Goal: Information Seeking & Learning: Learn about a topic

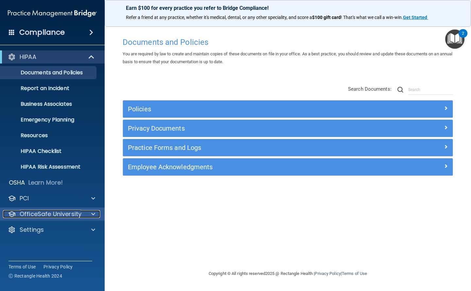
click at [94, 213] on span at bounding box center [93, 214] width 4 height 8
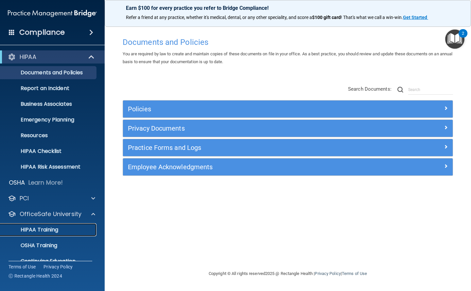
click at [50, 226] on p "HIPAA Training" at bounding box center [31, 229] width 54 height 7
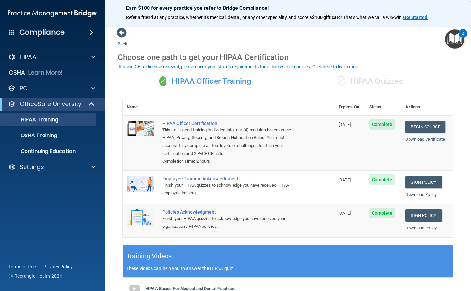
drag, startPoint x: 376, startPoint y: 78, endPoint x: 375, endPoint y: 84, distance: 5.9
click at [376, 78] on div "✓ HIPAA Quizzes" at bounding box center [370, 82] width 165 height 20
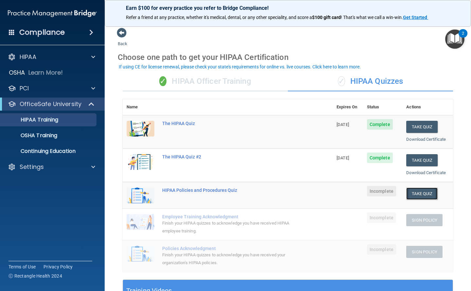
click at [422, 191] on button "Take Quiz" at bounding box center [421, 194] width 31 height 12
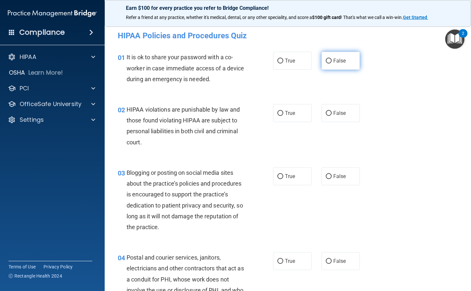
click at [344, 59] on label "False" at bounding box center [341, 61] width 39 height 18
click at [332, 59] on input "False" at bounding box center [329, 61] width 6 height 5
radio input "true"
click at [280, 110] on label "True" at bounding box center [292, 113] width 39 height 18
click at [280, 111] on input "True" at bounding box center [281, 113] width 6 height 5
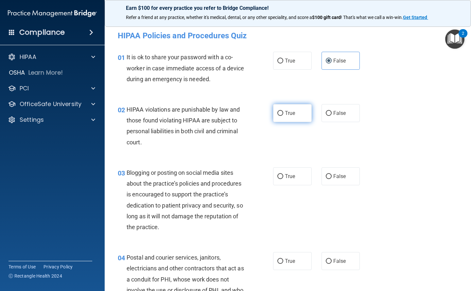
radio input "true"
click at [327, 172] on label "False" at bounding box center [341, 176] width 39 height 18
click at [327, 174] on input "False" at bounding box center [329, 176] width 6 height 5
radio input "true"
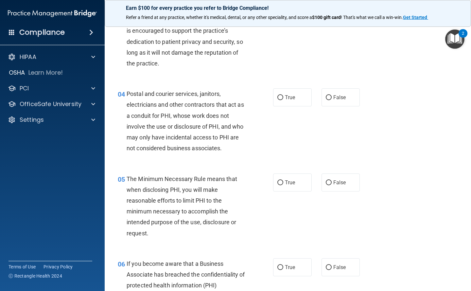
scroll to position [131, 0]
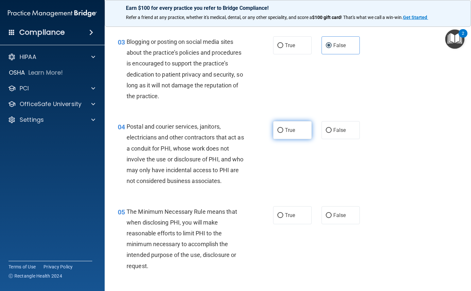
click at [287, 129] on span "True" at bounding box center [290, 130] width 10 height 6
click at [283, 129] on input "True" at bounding box center [281, 130] width 6 height 5
radio input "true"
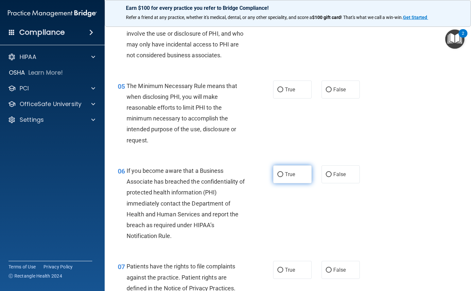
scroll to position [262, 0]
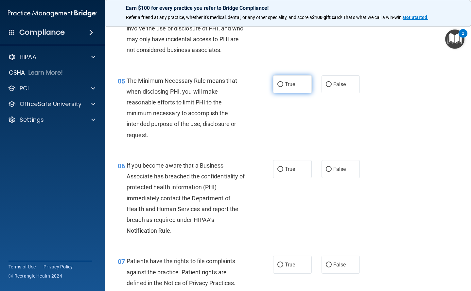
click at [285, 84] on span "True" at bounding box center [290, 84] width 10 height 6
click at [283, 84] on input "True" at bounding box center [281, 84] width 6 height 5
radio input "true"
click at [285, 168] on span "True" at bounding box center [290, 169] width 10 height 6
click at [283, 168] on input "True" at bounding box center [281, 169] width 6 height 5
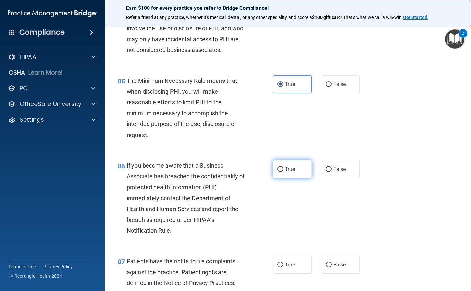
radio input "true"
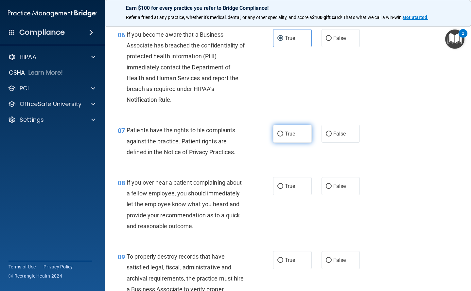
click at [285, 134] on span "True" at bounding box center [290, 134] width 10 height 6
click at [283, 134] on input "True" at bounding box center [281, 134] width 6 height 5
radio input "true"
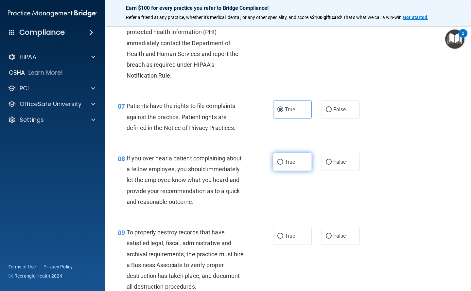
scroll to position [458, 0]
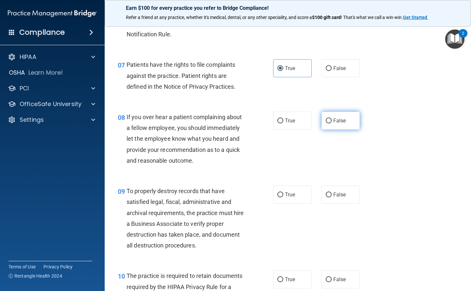
click at [342, 122] on span "False" at bounding box center [339, 120] width 13 height 6
click at [332, 122] on input "False" at bounding box center [329, 120] width 6 height 5
radio input "true"
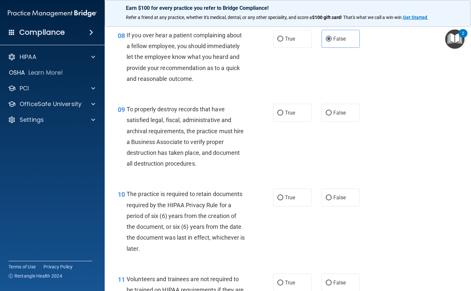
scroll to position [556, 0]
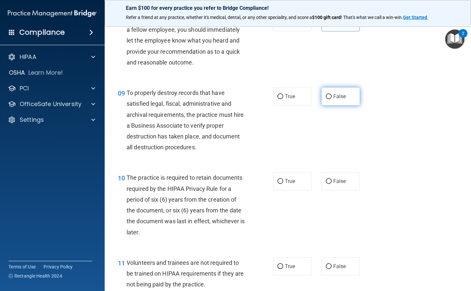
click at [335, 97] on span "False" at bounding box center [339, 96] width 13 height 6
click at [326, 95] on input "False" at bounding box center [329, 96] width 6 height 5
radio input "true"
click at [278, 182] on input "True" at bounding box center [281, 181] width 6 height 5
radio input "true"
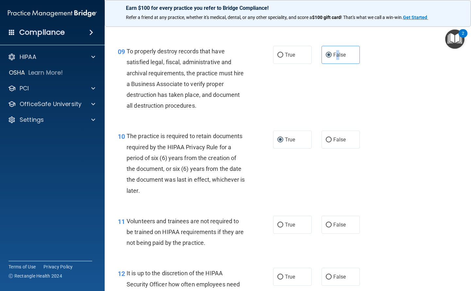
scroll to position [687, 0]
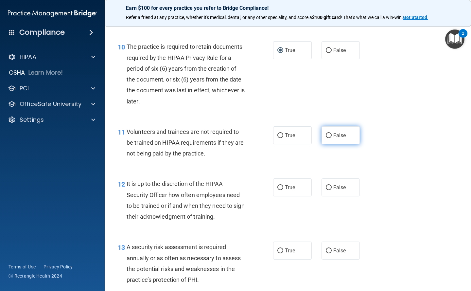
click at [327, 134] on input "False" at bounding box center [329, 135] width 6 height 5
radio input "true"
click at [326, 186] on input "False" at bounding box center [329, 187] width 6 height 5
radio input "true"
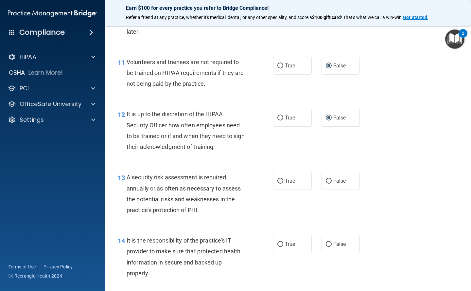
scroll to position [785, 0]
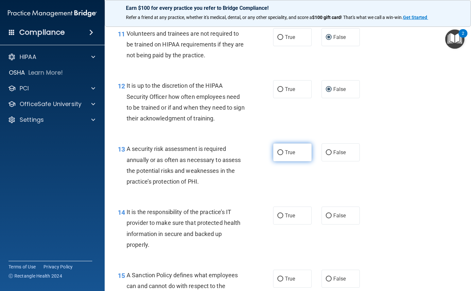
click at [278, 151] on input "True" at bounding box center [281, 152] width 6 height 5
radio input "true"
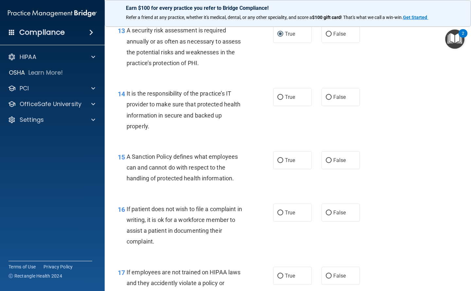
scroll to position [916, 0]
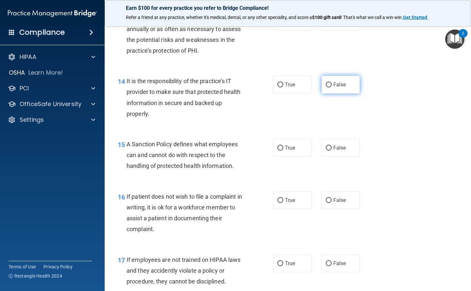
click at [330, 83] on label "False" at bounding box center [341, 85] width 39 height 18
click at [330, 83] on input "False" at bounding box center [329, 84] width 6 height 5
radio input "true"
click at [289, 148] on span "True" at bounding box center [290, 148] width 10 height 6
click at [283, 148] on input "True" at bounding box center [281, 148] width 6 height 5
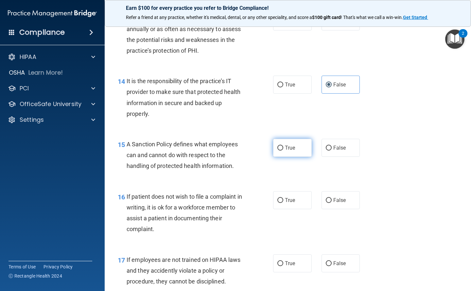
radio input "true"
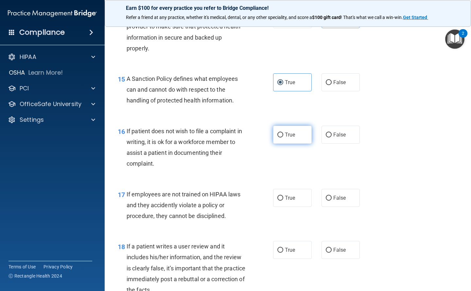
click at [280, 131] on label "True" at bounding box center [292, 135] width 39 height 18
click at [280, 133] on input "True" at bounding box center [281, 135] width 6 height 5
radio input "true"
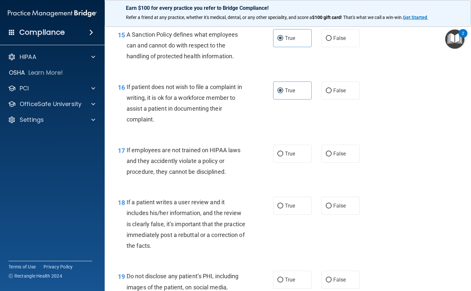
scroll to position [1113, 0]
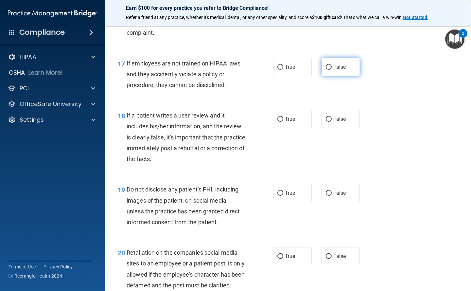
click at [347, 70] on label "False" at bounding box center [341, 67] width 39 height 18
click at [332, 70] on input "False" at bounding box center [329, 67] width 6 height 5
radio input "true"
click at [333, 121] on span "False" at bounding box center [339, 119] width 13 height 6
click at [332, 121] on input "False" at bounding box center [329, 119] width 6 height 5
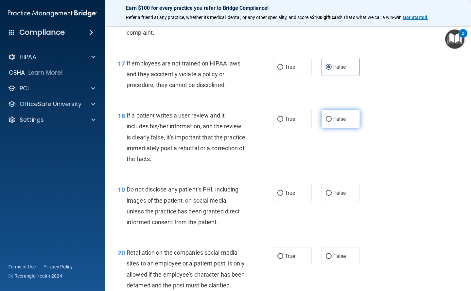
radio input "true"
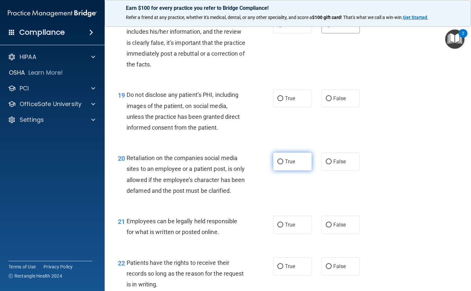
scroll to position [1211, 0]
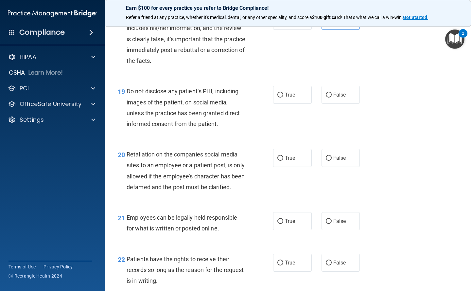
drag, startPoint x: 282, startPoint y: 95, endPoint x: 299, endPoint y: 110, distance: 23.0
click at [282, 95] on label "True" at bounding box center [292, 95] width 39 height 18
click at [282, 95] on input "True" at bounding box center [281, 95] width 6 height 5
radio input "true"
click at [336, 155] on span "False" at bounding box center [339, 158] width 13 height 6
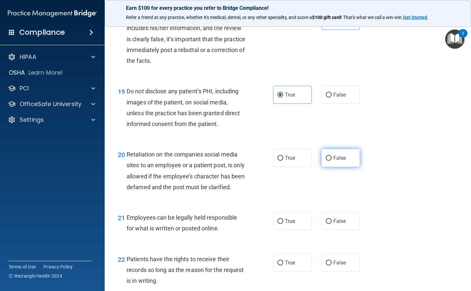
click at [332, 156] on input "False" at bounding box center [329, 158] width 6 height 5
radio input "true"
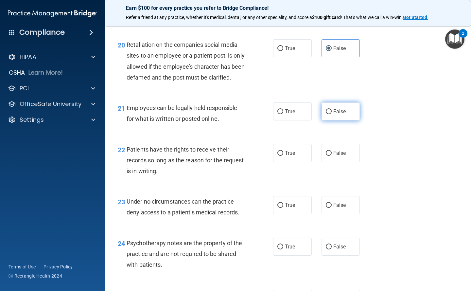
scroll to position [1309, 0]
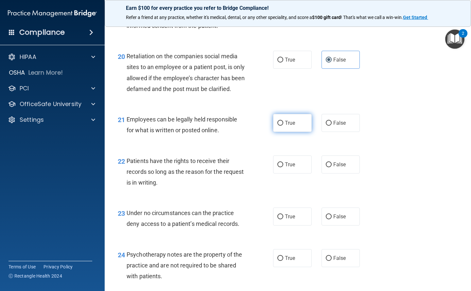
click at [278, 126] on input "True" at bounding box center [281, 123] width 6 height 5
radio input "true"
click at [286, 173] on label "True" at bounding box center [292, 164] width 39 height 18
click at [283, 167] on input "True" at bounding box center [281, 164] width 6 height 5
radio input "true"
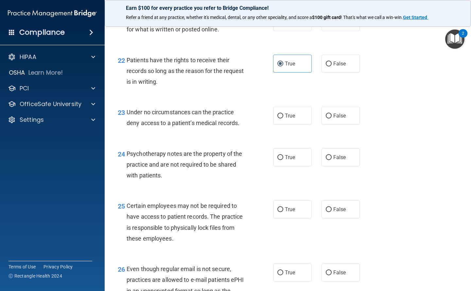
scroll to position [1407, 0]
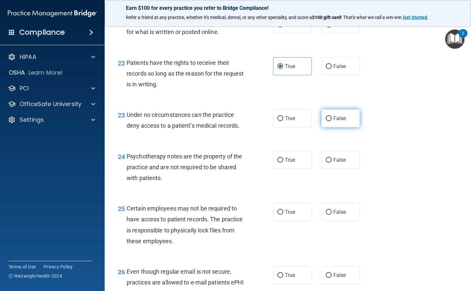
click at [331, 127] on label "False" at bounding box center [341, 118] width 39 height 18
click at [331, 121] on input "False" at bounding box center [329, 118] width 6 height 5
radio input "true"
click at [287, 163] on span "True" at bounding box center [290, 160] width 10 height 6
click at [283, 163] on input "True" at bounding box center [281, 160] width 6 height 5
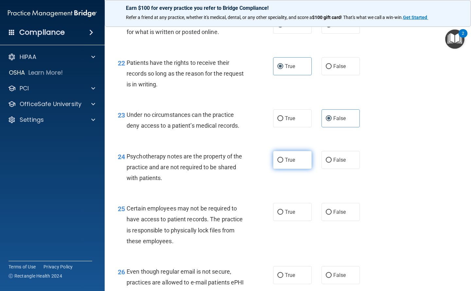
radio input "true"
click at [288, 215] on span "True" at bounding box center [290, 212] width 10 height 6
click at [283, 215] on input "True" at bounding box center [281, 212] width 6 height 5
radio input "true"
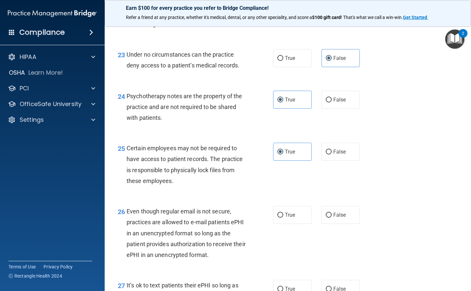
scroll to position [1538, 0]
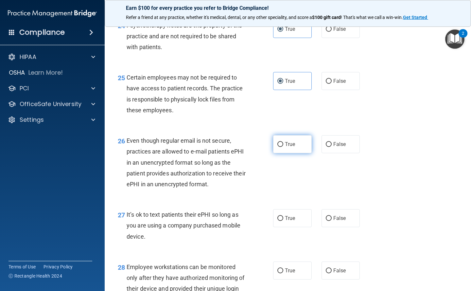
click at [278, 147] on input "True" at bounding box center [281, 144] width 6 height 5
radio input "true"
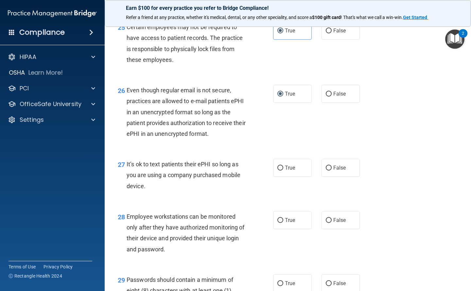
scroll to position [1604, 0]
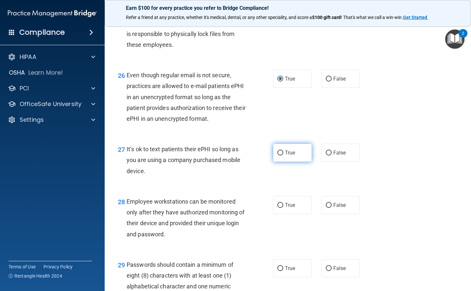
click at [289, 156] on span "True" at bounding box center [290, 153] width 10 height 6
click at [283, 155] on input "True" at bounding box center [281, 153] width 6 height 5
radio input "true"
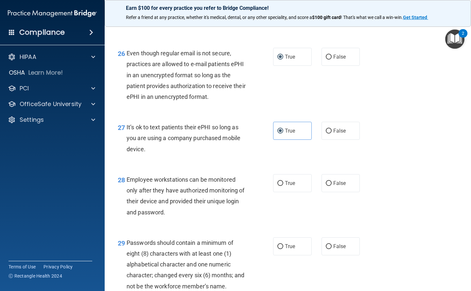
scroll to position [1669, 0]
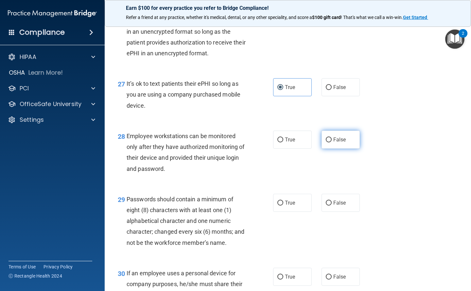
drag, startPoint x: 330, startPoint y: 150, endPoint x: 331, endPoint y: 155, distance: 5.6
click at [330, 149] on label "False" at bounding box center [341, 140] width 39 height 18
click at [330, 142] on input "False" at bounding box center [329, 139] width 6 height 5
radio input "true"
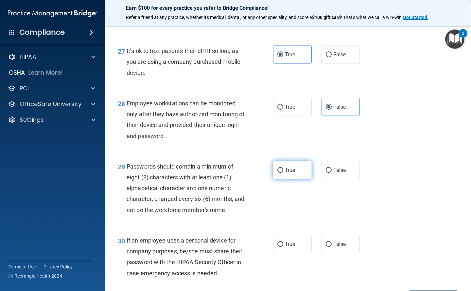
click at [293, 173] on span "True" at bounding box center [290, 170] width 10 height 6
click at [283, 173] on input "True" at bounding box center [281, 170] width 6 height 5
radio input "true"
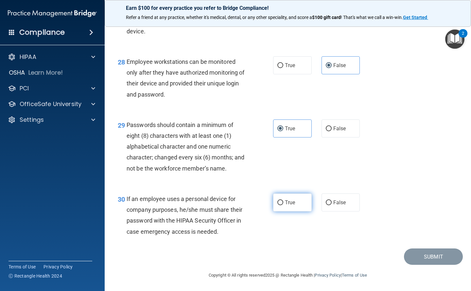
scroll to position [1754, 0]
click at [290, 202] on span "True" at bounding box center [290, 202] width 10 height 6
click at [283, 202] on input "True" at bounding box center [281, 202] width 6 height 5
radio input "true"
click at [438, 257] on button "Submit" at bounding box center [433, 256] width 59 height 17
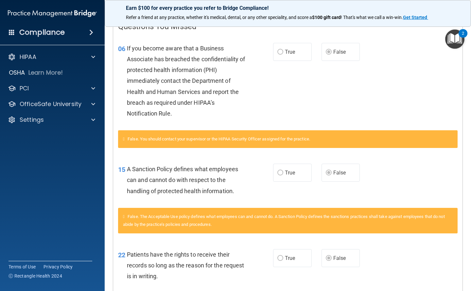
scroll to position [46, 0]
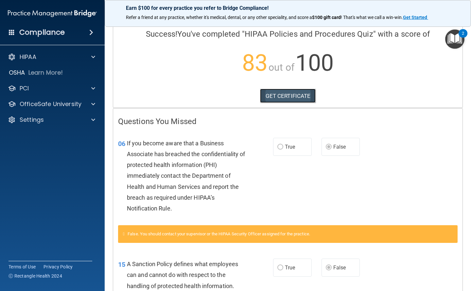
click at [281, 93] on link "GET CERTIFICATE" at bounding box center [288, 96] width 56 height 14
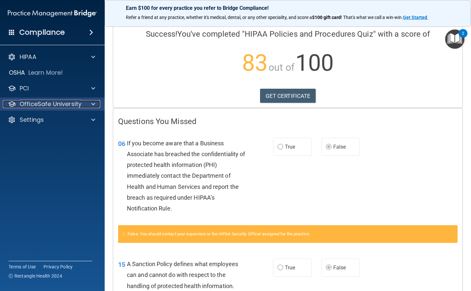
click at [80, 101] on p "OfficeSafe University" at bounding box center [51, 104] width 62 height 8
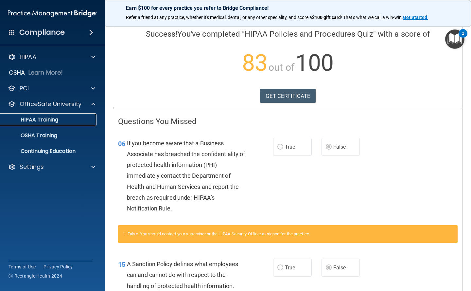
click at [68, 118] on div "HIPAA Training" at bounding box center [48, 120] width 89 height 7
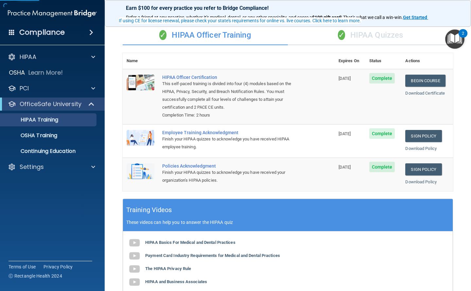
click at [384, 34] on div "✓ HIPAA Quizzes" at bounding box center [370, 36] width 165 height 20
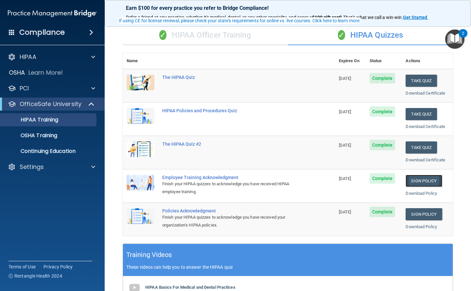
click at [416, 180] on link "Sign Policy" at bounding box center [424, 181] width 36 height 12
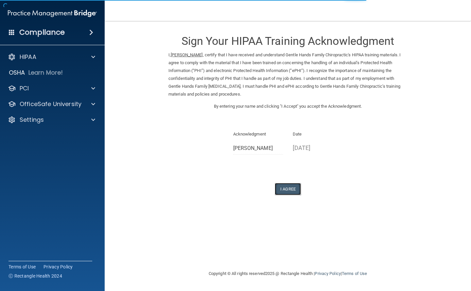
click at [294, 190] on button "I Agree" at bounding box center [288, 189] width 26 height 12
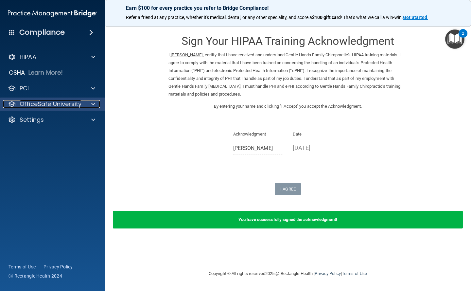
click at [79, 103] on p "OfficeSafe University" at bounding box center [51, 104] width 62 height 8
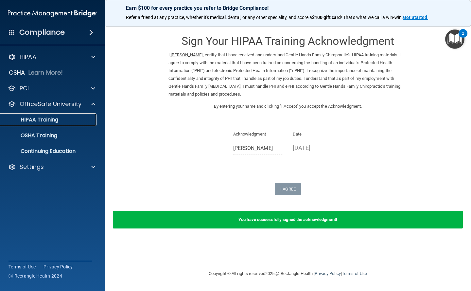
click at [63, 122] on div "HIPAA Training" at bounding box center [48, 120] width 89 height 7
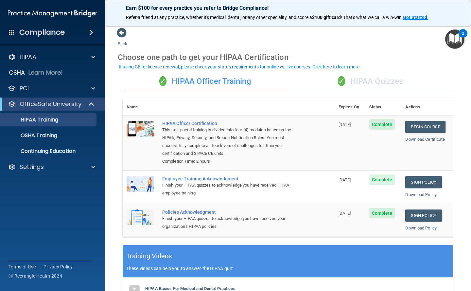
click at [371, 81] on div "✓ HIPAA Quizzes" at bounding box center [370, 82] width 165 height 20
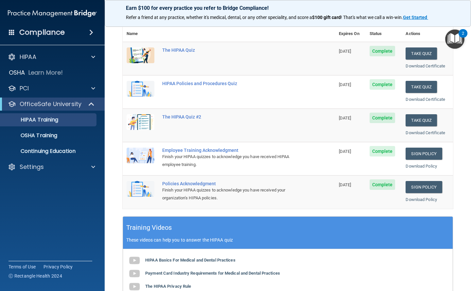
scroll to position [131, 0]
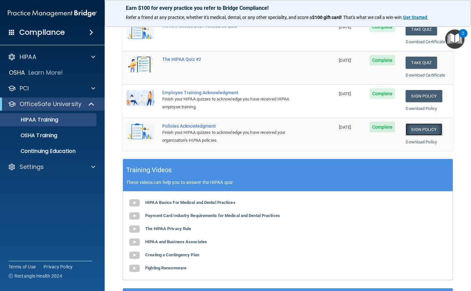
click at [412, 127] on link "Sign Policy" at bounding box center [424, 129] width 36 height 12
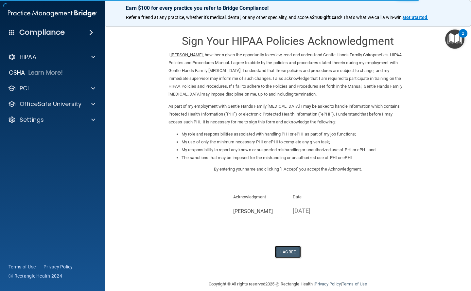
click at [288, 250] on button "I Agree" at bounding box center [288, 252] width 26 height 12
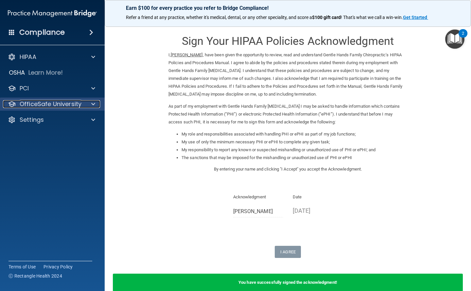
click at [74, 101] on p "OfficeSafe University" at bounding box center [51, 104] width 62 height 8
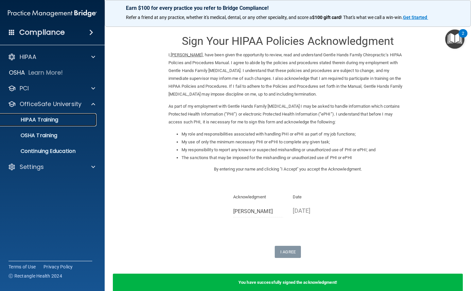
click at [63, 118] on div "HIPAA Training" at bounding box center [48, 120] width 89 height 7
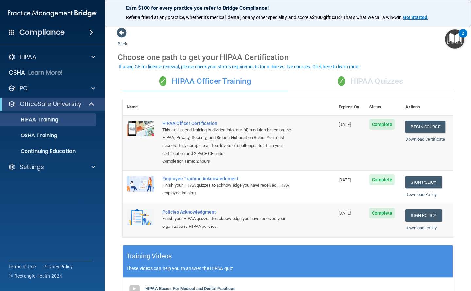
click at [361, 80] on div "✓ HIPAA Quizzes" at bounding box center [370, 82] width 165 height 20
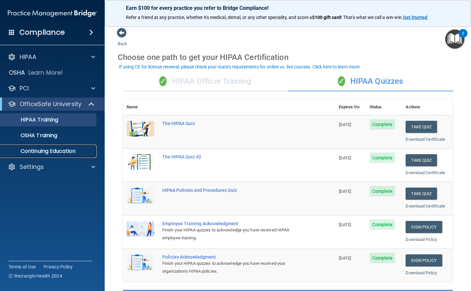
click at [63, 150] on p "Continuing Education" at bounding box center [48, 151] width 89 height 7
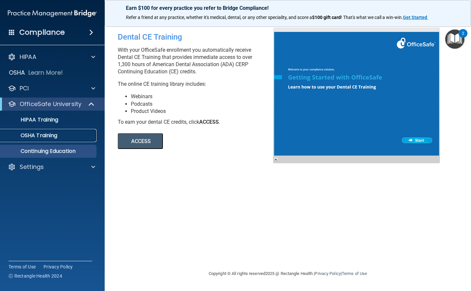
click at [51, 135] on p "OSHA Training" at bounding box center [30, 135] width 53 height 7
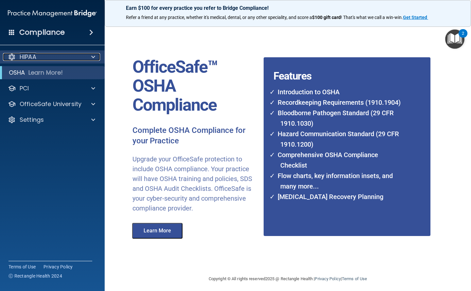
click at [43, 58] on div "HIPAA" at bounding box center [43, 57] width 81 height 8
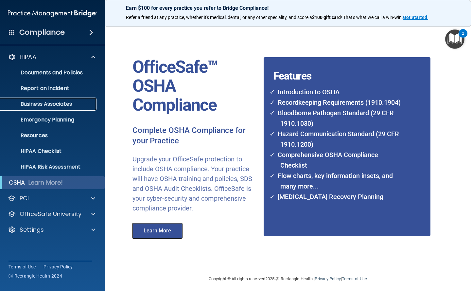
click at [38, 103] on p "Business Associates" at bounding box center [48, 104] width 89 height 7
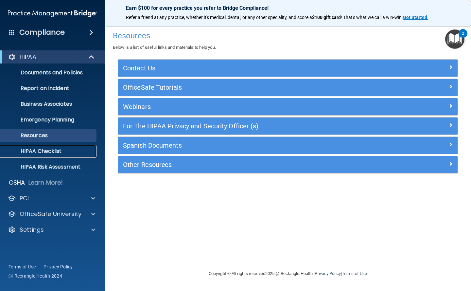
click at [53, 152] on p "HIPAA Checklist" at bounding box center [48, 151] width 89 height 7
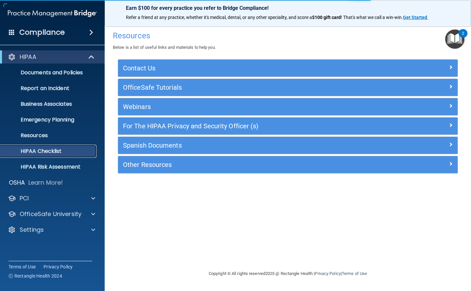
click at [49, 149] on p "HIPAA Checklist" at bounding box center [48, 151] width 89 height 7
